Goal: Communication & Community: Connect with others

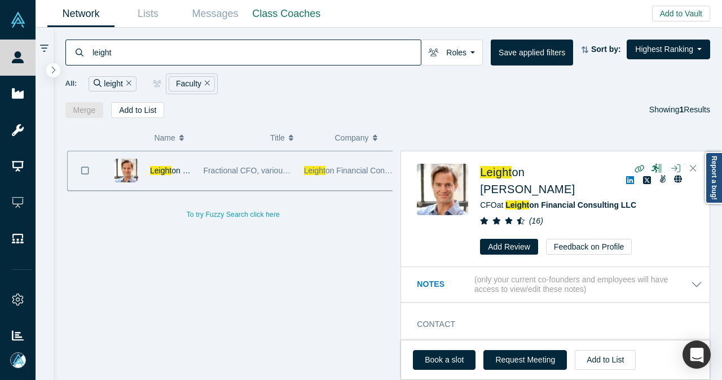
click at [127, 81] on icon "Remove Filter" at bounding box center [128, 83] width 5 height 8
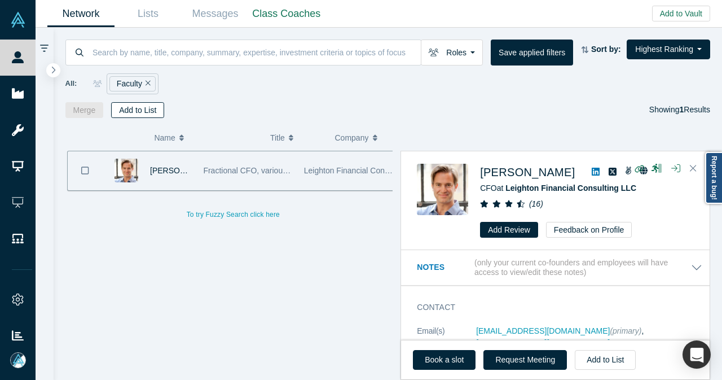
drag, startPoint x: 140, startPoint y: 84, endPoint x: 148, endPoint y: 83, distance: 7.4
click at [142, 85] on button "Remove Filter" at bounding box center [146, 83] width 8 height 13
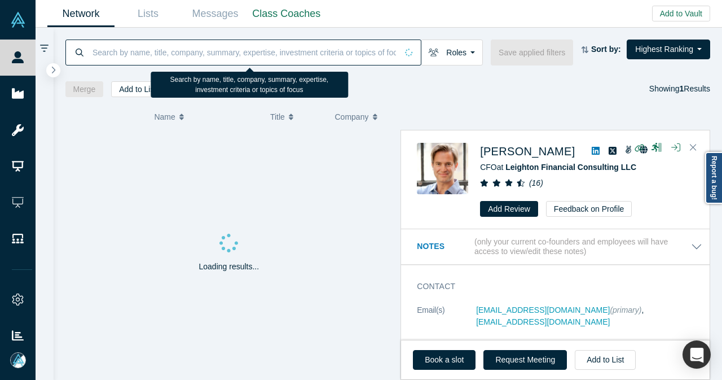
click at [155, 54] on input at bounding box center [244, 52] width 306 height 27
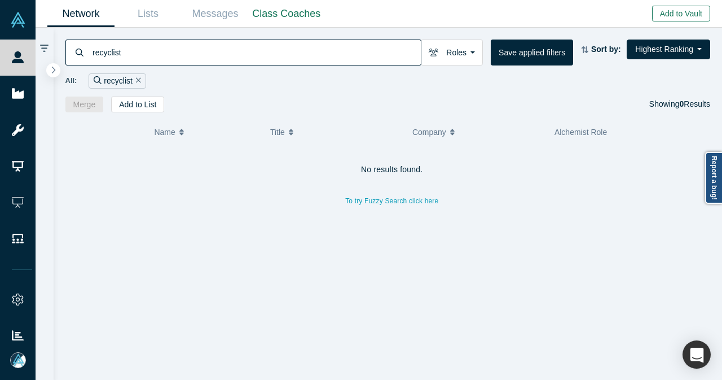
type input "recyclist"
click at [677, 15] on button "Add to Vault" at bounding box center [681, 14] width 58 height 16
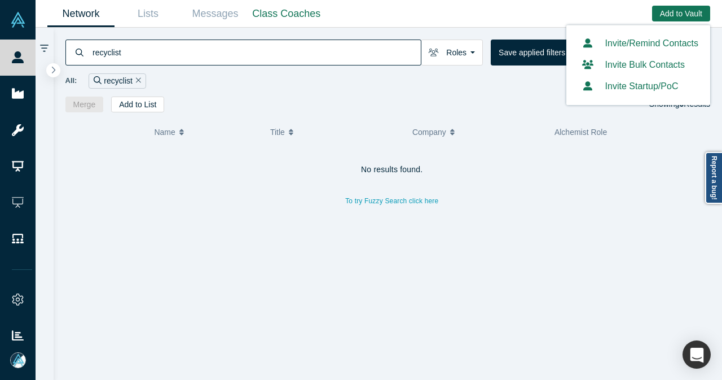
click at [638, 88] on button "Invite Startup/PoC" at bounding box center [628, 87] width 100 height 14
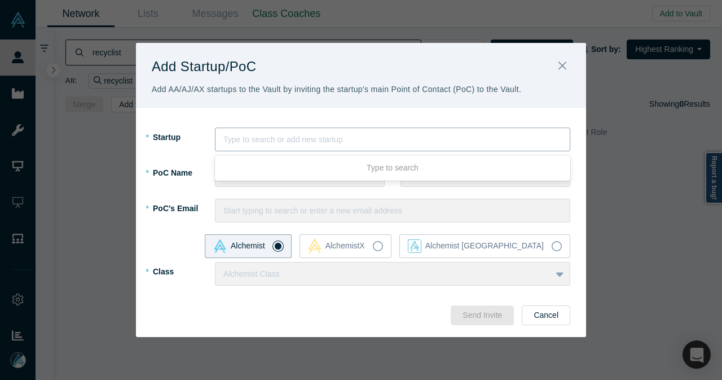
click at [305, 146] on div at bounding box center [392, 140] width 338 height 14
type input "ReCyclist"
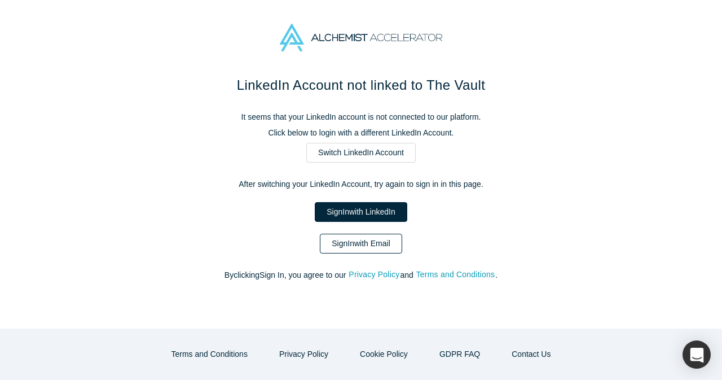
click at [381, 250] on link "Sign In with Email" at bounding box center [361, 244] width 82 height 20
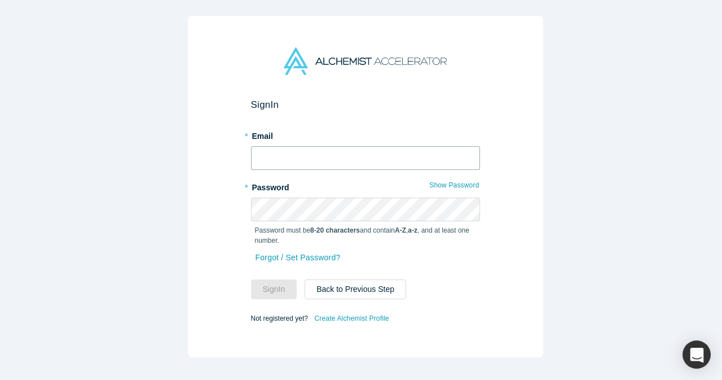
click at [388, 154] on input "text" at bounding box center [365, 158] width 229 height 24
type input "[EMAIL_ADDRESS][DOMAIN_NAME]"
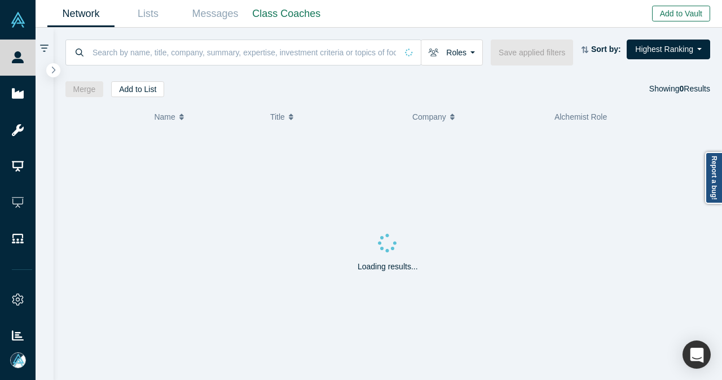
click at [677, 13] on button "Add to Vault" at bounding box center [681, 14] width 58 height 16
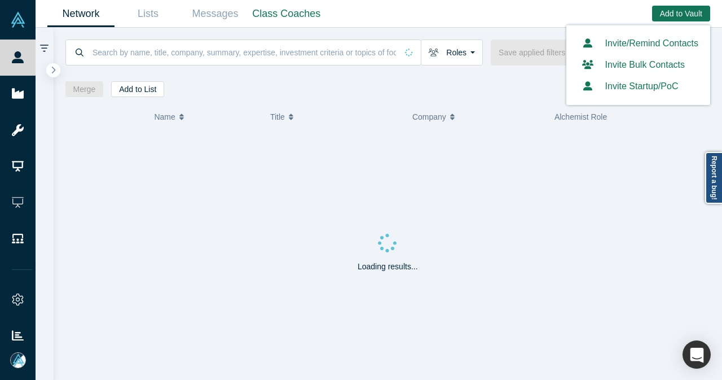
click at [639, 93] on button "Invite Startup/PoC" at bounding box center [628, 87] width 100 height 14
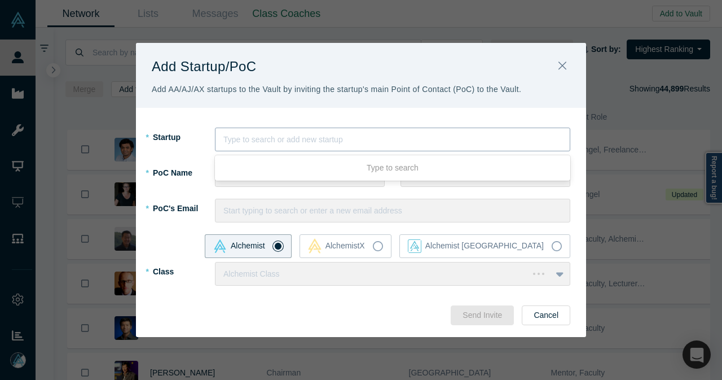
click at [276, 145] on div at bounding box center [392, 140] width 338 height 14
paste input "ReCyclist"
type input "ReCyclist"
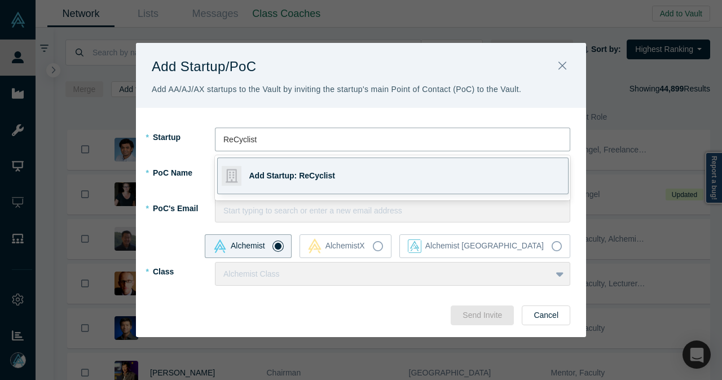
click at [265, 173] on span "Add Startup: ReCyclist" at bounding box center [292, 175] width 86 height 9
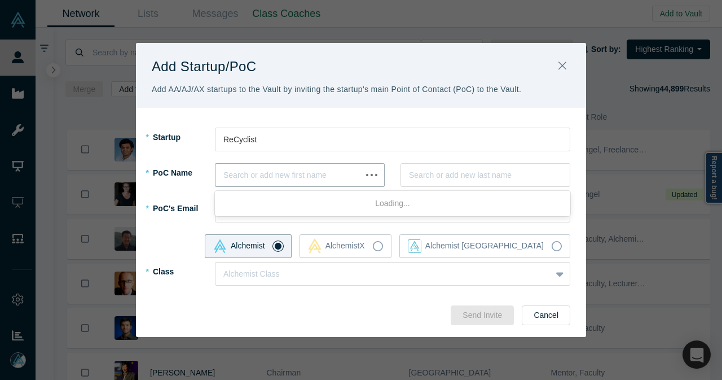
click at [265, 173] on div at bounding box center [288, 175] width 130 height 14
type input "Gi Hoon"
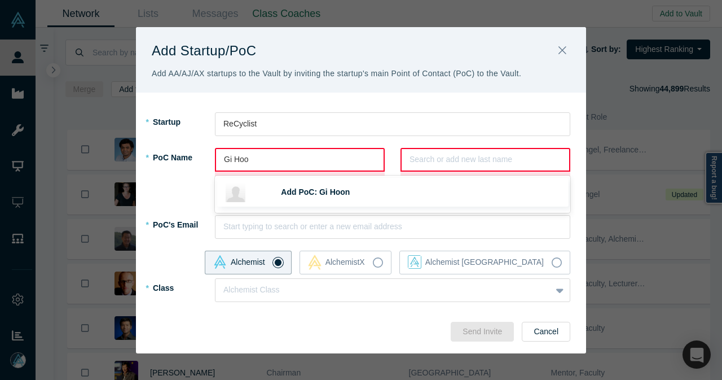
type input "Gi Hoon"
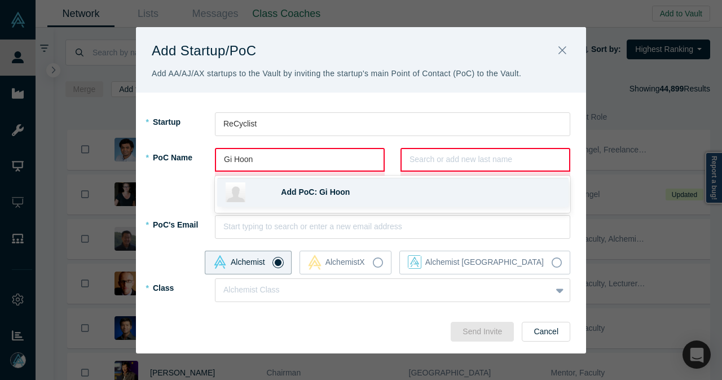
click at [324, 192] on span "Add PoC: Gi Hoon" at bounding box center [315, 191] width 69 height 9
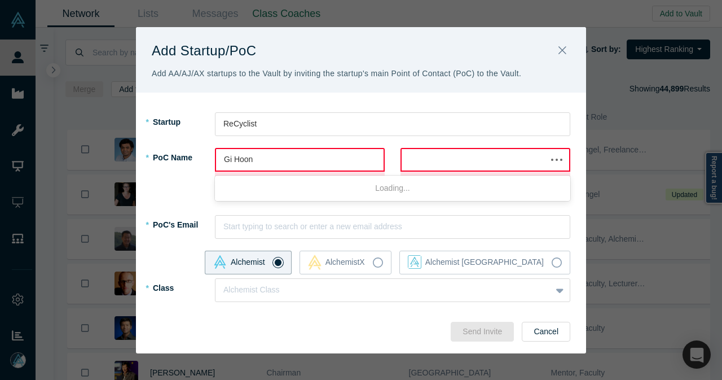
click at [451, 164] on div at bounding box center [474, 159] width 129 height 14
type input "[PERSON_NAME]"
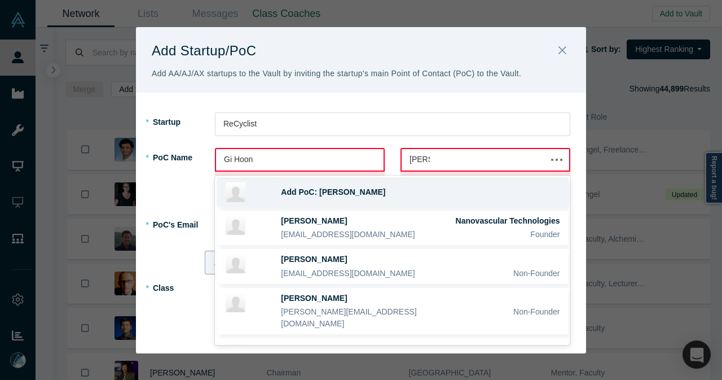
click at [384, 198] on div "Add PoC: [PERSON_NAME]" at bounding box center [392, 192] width 351 height 29
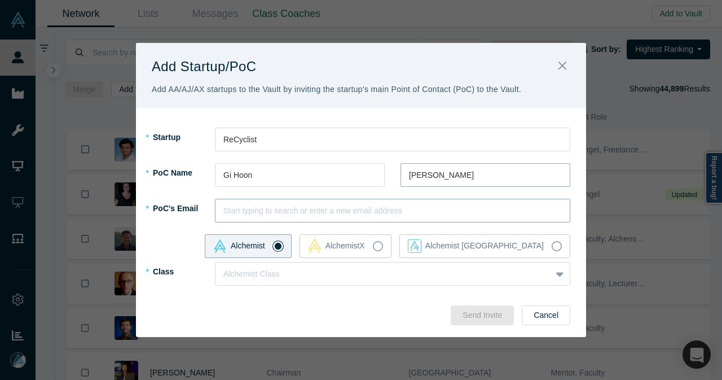
click at [335, 208] on div at bounding box center [392, 211] width 338 height 14
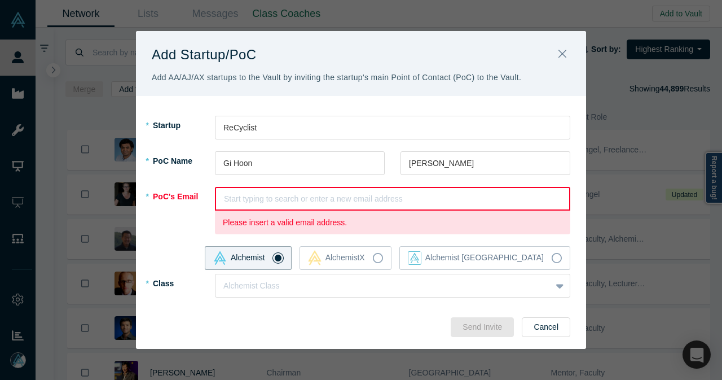
paste input "[EMAIL_ADDRESS][DOMAIN_NAME]"
type input "[EMAIL_ADDRESS][DOMAIN_NAME]"
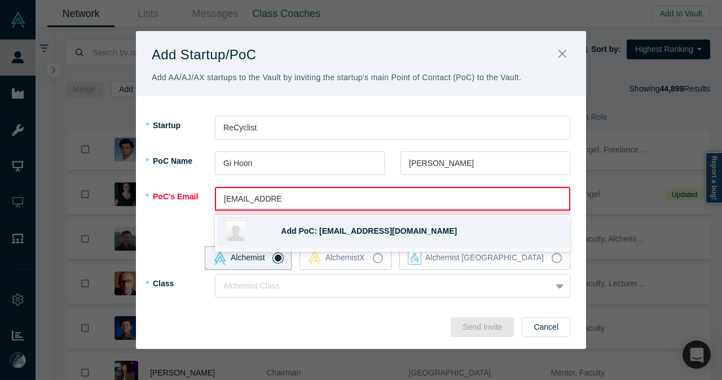
click at [310, 231] on span "Add PoC: [EMAIL_ADDRESS][DOMAIN_NAME]" at bounding box center [369, 230] width 176 height 9
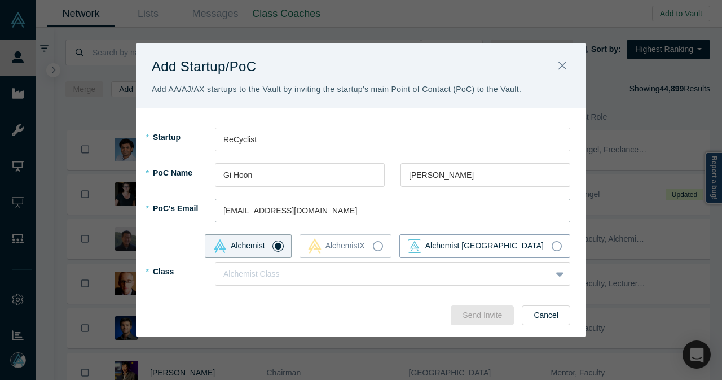
click at [557, 245] on icon at bounding box center [557, 246] width 10 height 10
click at [0, 0] on input "Alchemist [GEOGRAPHIC_DATA]" at bounding box center [0, 0] width 0 height 0
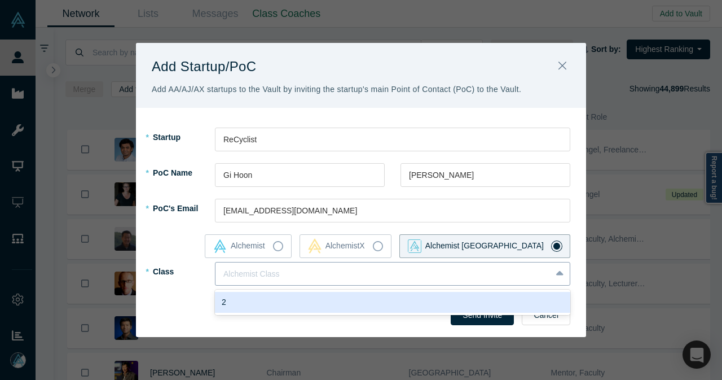
click at [502, 281] on div "Alchemist Class" at bounding box center [383, 274] width 336 height 19
click at [307, 304] on div "2" at bounding box center [392, 302] width 355 height 21
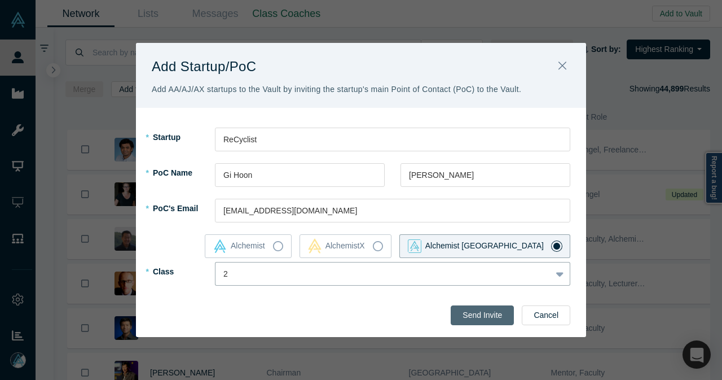
click at [467, 313] on button "Send Invite" at bounding box center [482, 315] width 63 height 20
